Goal: Navigation & Orientation: Find specific page/section

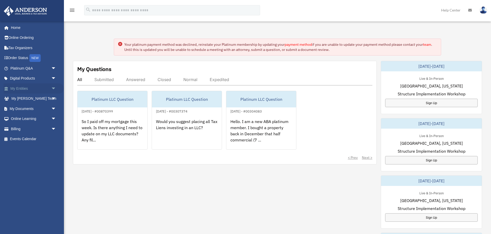
click at [25, 87] on link "My Entities arrow_drop_down" at bounding box center [34, 88] width 60 height 10
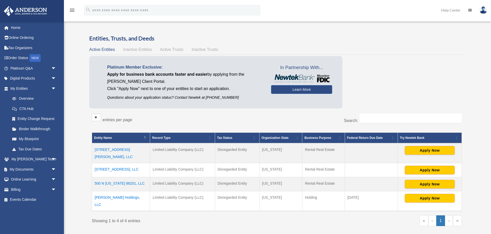
click at [70, 195] on div "Overview [PERSON_NAME][EMAIL_ADDRESS][DOMAIN_NAME] Sign Out i@[DOMAIN_NAME] Hom…" at bounding box center [245, 137] width 491 height 234
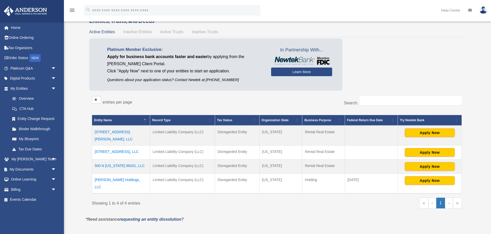
scroll to position [20, 0]
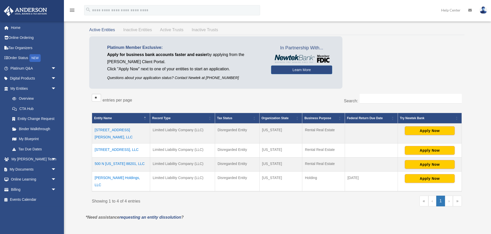
click at [110, 173] on td "[PERSON_NAME] Holdings, LLC" at bounding box center [121, 182] width 58 height 20
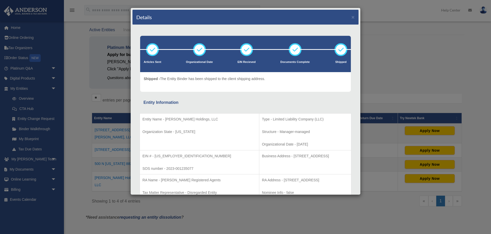
scroll to position [0, 0]
click at [354, 17] on button "×" at bounding box center [353, 16] width 3 height 5
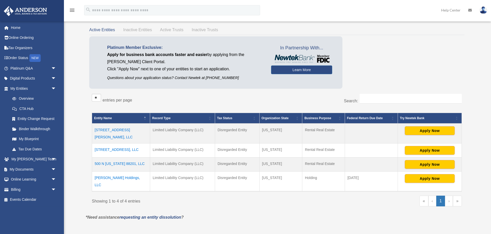
click at [73, 112] on div "Overview ian@icdcords.com Sign Out i@ianbicol.com Home Online Ordering Tax Orga…" at bounding box center [245, 117] width 491 height 234
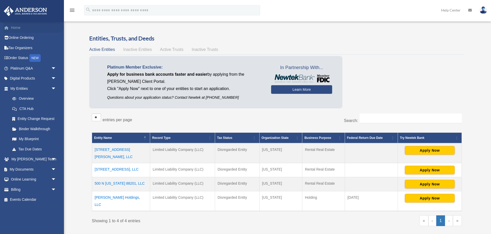
click at [17, 28] on link "Home" at bounding box center [34, 28] width 60 height 10
click at [36, 218] on div "ian@icdcords.com Sign Out i@ianbicol.com Home Online Ordering Tax Organizers Or…" at bounding box center [32, 138] width 64 height 234
